Goal: Submit feedback/report problem

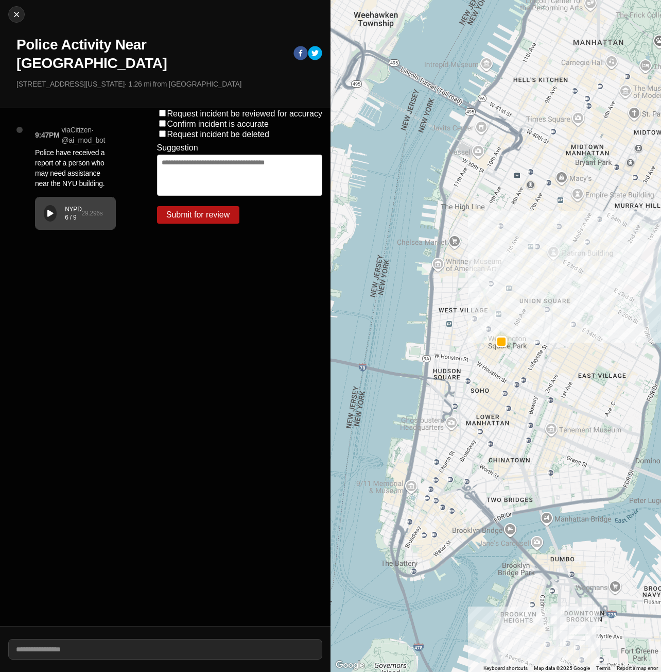
click at [275, 432] on div "Request incident be reviewed for accuracy Confirm incident is accurate Request …" at bounding box center [240, 367] width 182 height 518
